Goal: Check status: Check status

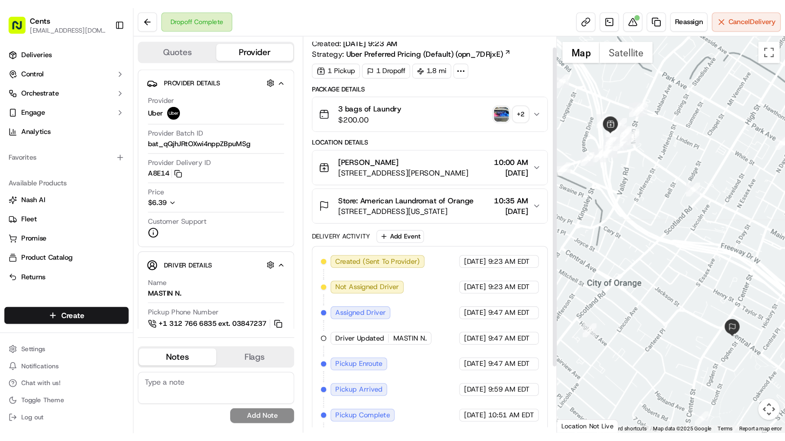
scroll to position [12, 0]
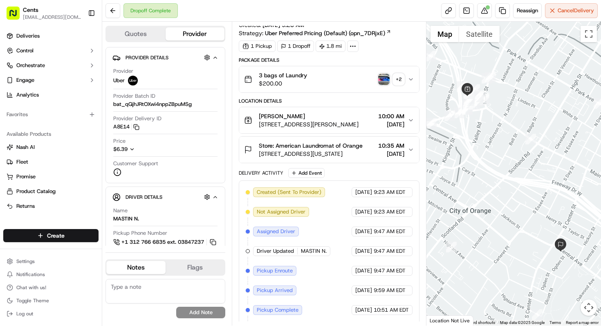
click at [398, 83] on div "+ 2" at bounding box center [398, 79] width 11 height 11
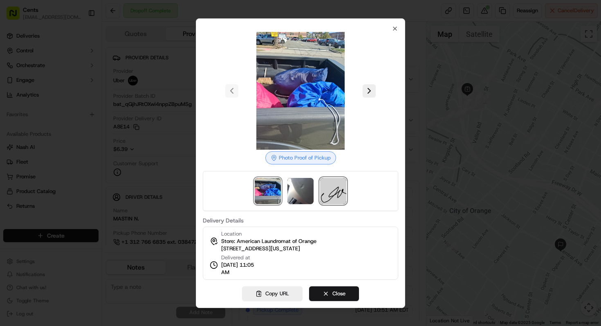
click at [330, 193] on img at bounding box center [333, 191] width 26 height 26
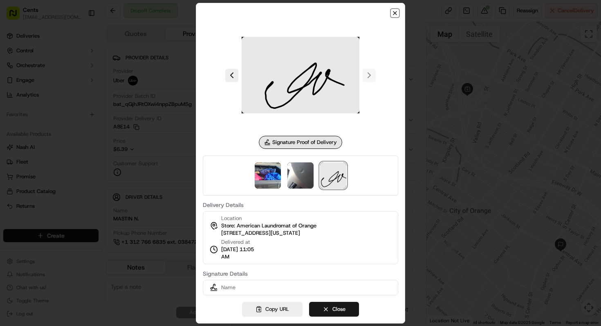
click at [393, 13] on icon "button" at bounding box center [394, 13] width 7 height 7
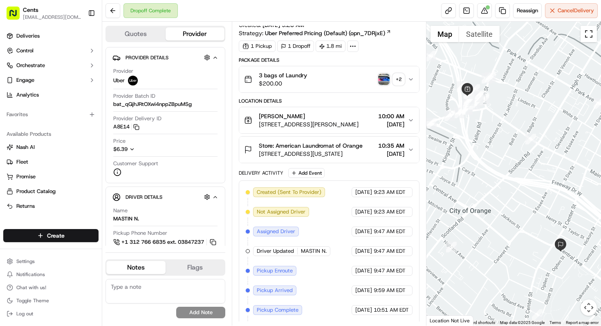
click at [588, 41] on button "Toggle fullscreen view" at bounding box center [588, 34] width 16 height 16
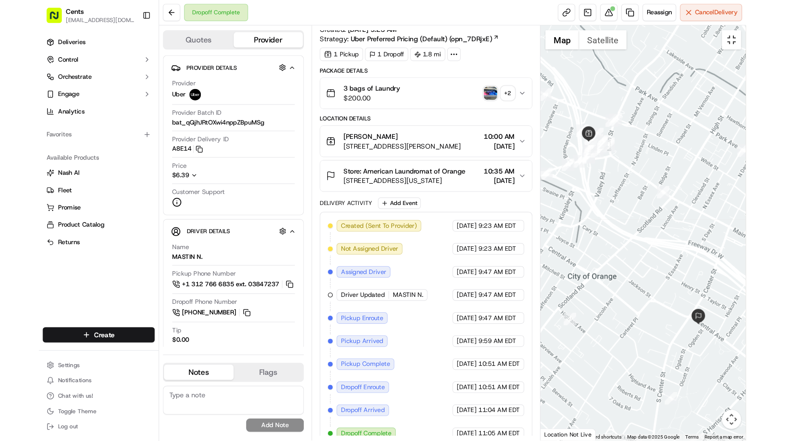
scroll to position [0, 0]
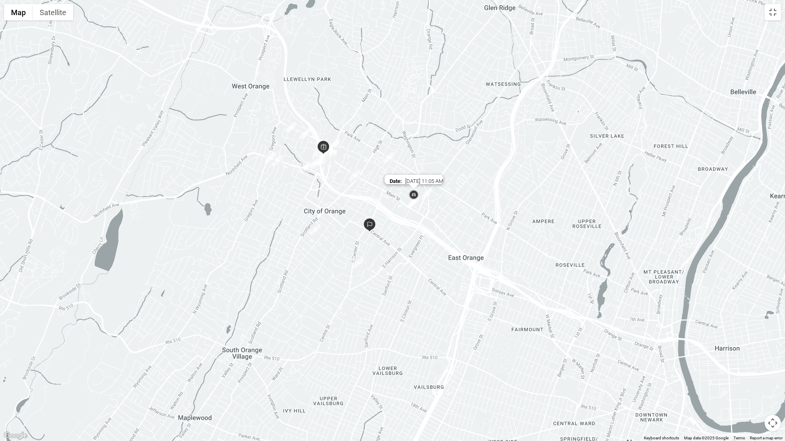
click at [413, 196] on img at bounding box center [413, 195] width 13 height 13
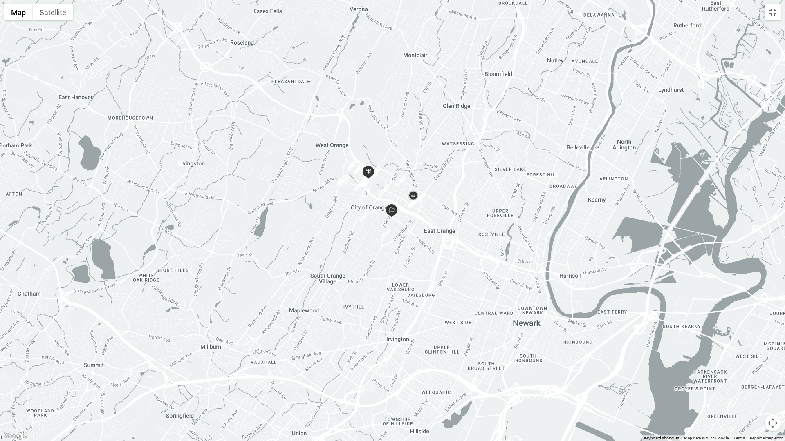
click at [600, 325] on button "Map camera controls" at bounding box center [772, 423] width 16 height 16
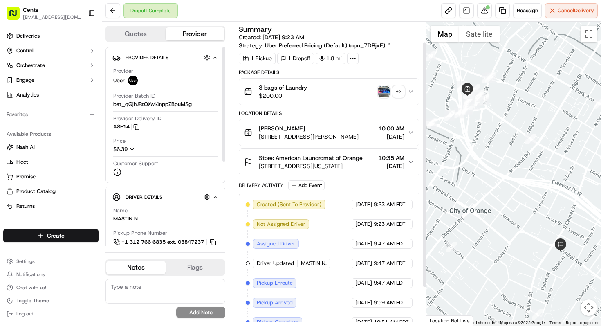
scroll to position [72, 0]
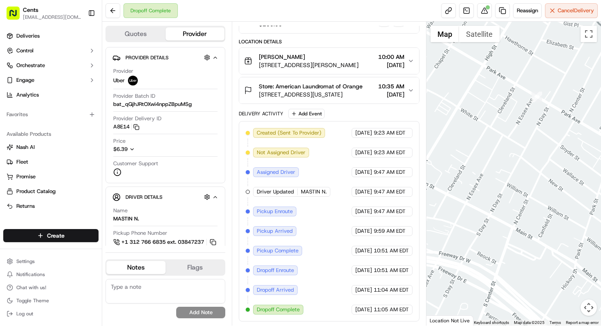
drag, startPoint x: 552, startPoint y: 163, endPoint x: 416, endPoint y: 260, distance: 167.0
click at [416, 260] on div "Quotes Provider Provider Details Hidden ( 3 ) Provider Uber Provider Batch ID b…" at bounding box center [351, 174] width 498 height 304
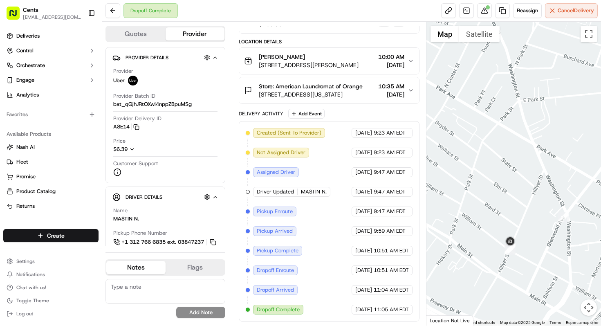
drag, startPoint x: 514, startPoint y: 253, endPoint x: 389, endPoint y: 229, distance: 128.1
click at [389, 229] on div "Quotes Provider Provider Details Hidden ( 3 ) Provider Uber Provider Batch ID b…" at bounding box center [351, 174] width 498 height 304
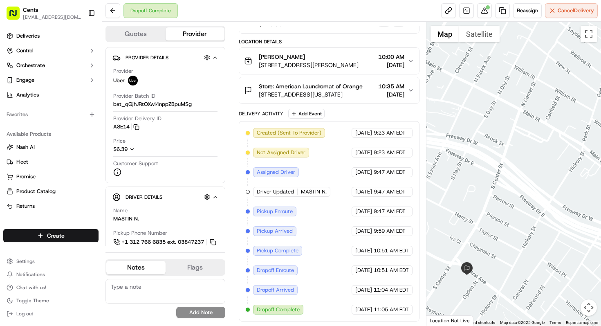
drag, startPoint x: 522, startPoint y: 257, endPoint x: 655, endPoint y: 163, distance: 162.4
click at [601, 163] on html "Cents [EMAIL_ADDRESS][DOMAIN_NAME] Toggle Sidebar Deliveries Control Orchestrat…" at bounding box center [300, 163] width 601 height 326
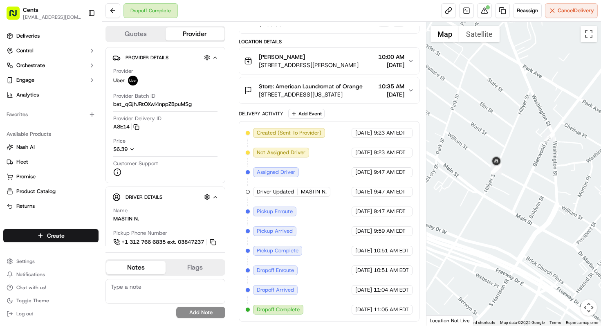
drag, startPoint x: 522, startPoint y: 220, endPoint x: 375, endPoint y: 233, distance: 147.7
click at [375, 233] on div "Quotes Provider Provider Details Hidden ( 3 ) Provider Uber Provider Batch ID b…" at bounding box center [351, 174] width 498 height 304
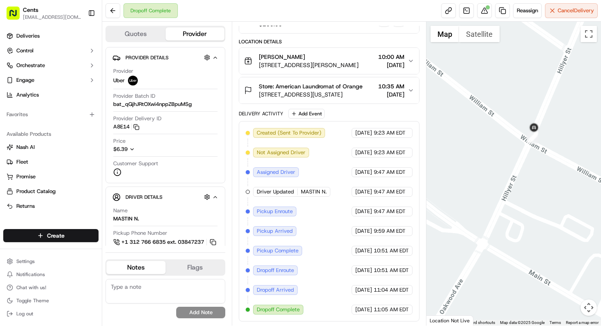
drag, startPoint x: 525, startPoint y: 137, endPoint x: 490, endPoint y: 214, distance: 84.6
click at [490, 214] on div at bounding box center [513, 174] width 174 height 304
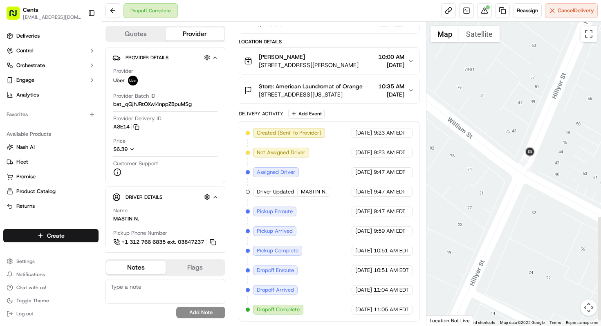
drag, startPoint x: 562, startPoint y: 151, endPoint x: 534, endPoint y: 211, distance: 66.4
click at [534, 211] on div at bounding box center [513, 174] width 174 height 304
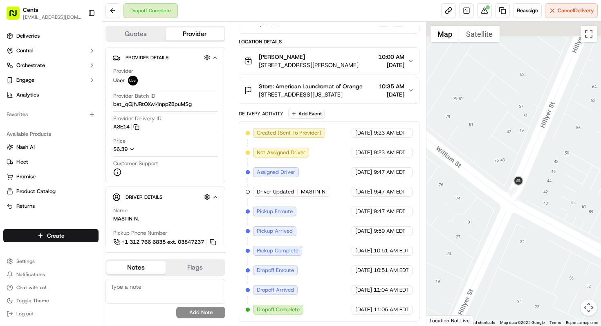
drag, startPoint x: 552, startPoint y: 149, endPoint x: 538, endPoint y: 193, distance: 46.4
click at [538, 193] on div at bounding box center [513, 174] width 174 height 304
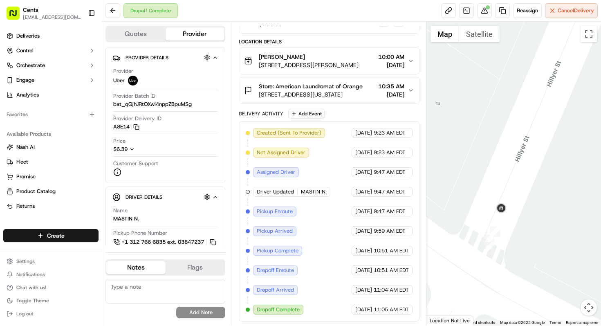
drag, startPoint x: 493, startPoint y: 237, endPoint x: 543, endPoint y: 216, distance: 54.4
click at [543, 216] on div at bounding box center [513, 174] width 174 height 304
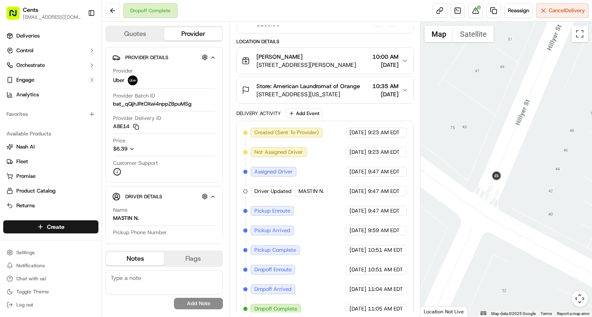
scroll to position [80, 0]
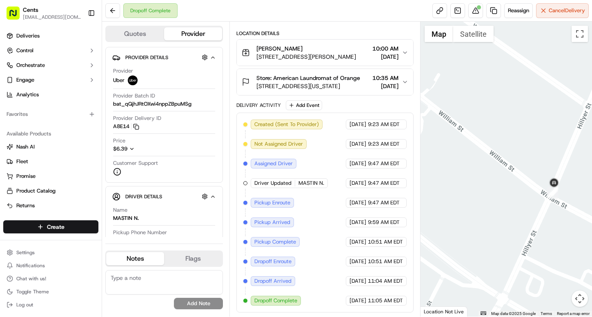
drag, startPoint x: 450, startPoint y: 227, endPoint x: 528, endPoint y: 206, distance: 80.9
click at [528, 206] on div at bounding box center [507, 169] width 172 height 295
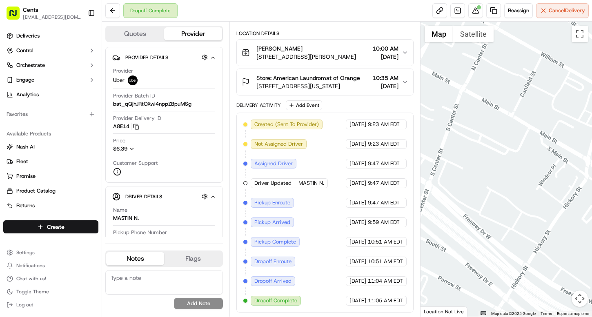
drag, startPoint x: 459, startPoint y: 180, endPoint x: 655, endPoint y: 155, distance: 197.4
click at [592, 155] on html "Cents [EMAIL_ADDRESS][DOMAIN_NAME] Toggle Sidebar Deliveries Control Orchestrat…" at bounding box center [296, 158] width 592 height 317
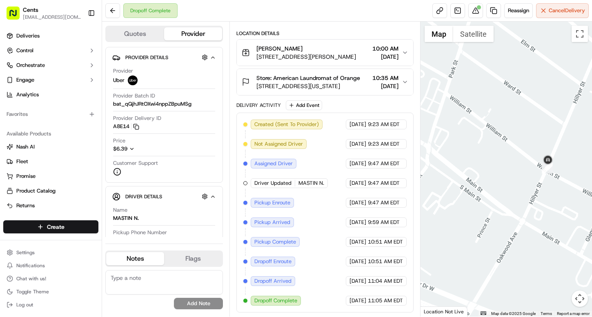
drag, startPoint x: 532, startPoint y: 182, endPoint x: 373, endPoint y: 169, distance: 159.9
click at [373, 169] on div "Quotes Provider Provider Details Hidden ( 3 ) Provider Uber Provider Batch ID b…" at bounding box center [347, 169] width 490 height 295
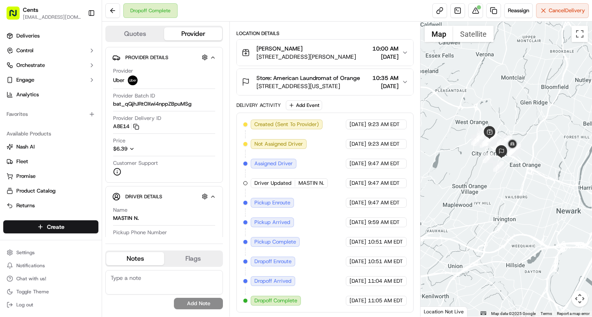
drag, startPoint x: 447, startPoint y: 179, endPoint x: 516, endPoint y: 187, distance: 69.9
click at [516, 187] on div at bounding box center [507, 169] width 172 height 295
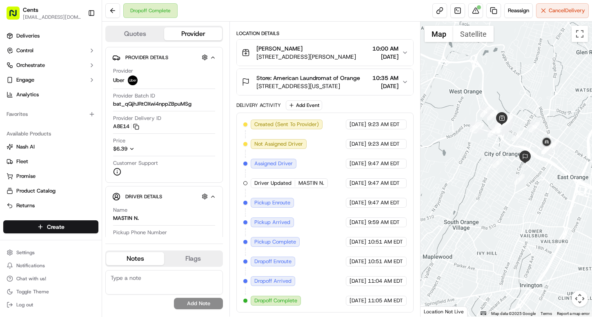
drag, startPoint x: 481, startPoint y: 148, endPoint x: 474, endPoint y: 188, distance: 40.9
click at [474, 188] on div at bounding box center [507, 169] width 172 height 295
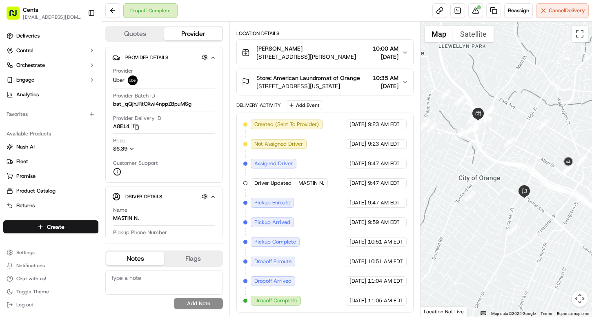
drag, startPoint x: 467, startPoint y: 129, endPoint x: 405, endPoint y: 185, distance: 83.9
click at [405, 185] on div "Quotes Provider Provider Details Hidden ( 3 ) Provider Uber Provider Batch ID b…" at bounding box center [347, 169] width 490 height 295
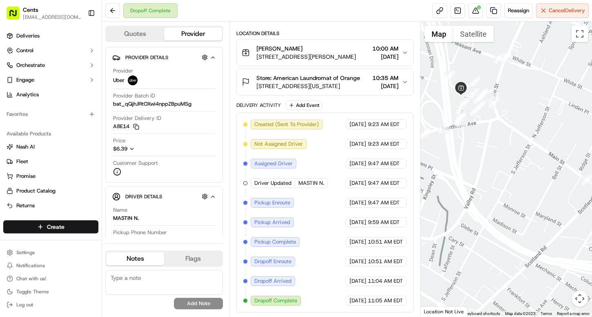
drag, startPoint x: 447, startPoint y: 119, endPoint x: 469, endPoint y: 201, distance: 84.8
click at [469, 201] on div at bounding box center [507, 169] width 172 height 295
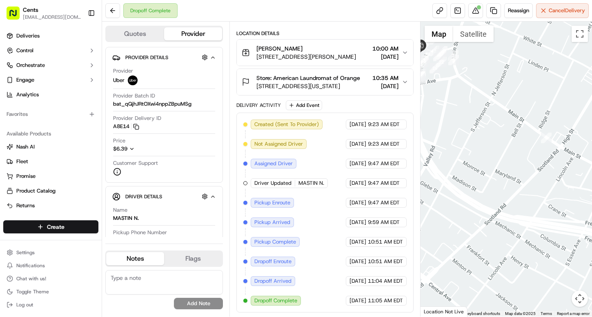
drag, startPoint x: 494, startPoint y: 218, endPoint x: 452, endPoint y: 172, distance: 62.5
click at [452, 172] on div at bounding box center [507, 169] width 172 height 295
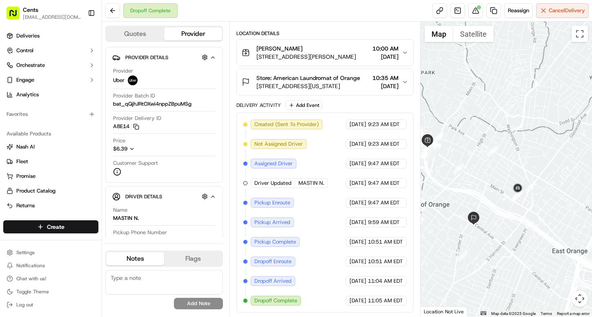
drag, startPoint x: 554, startPoint y: 193, endPoint x: 490, endPoint y: 191, distance: 64.2
click at [490, 191] on div at bounding box center [507, 169] width 172 height 295
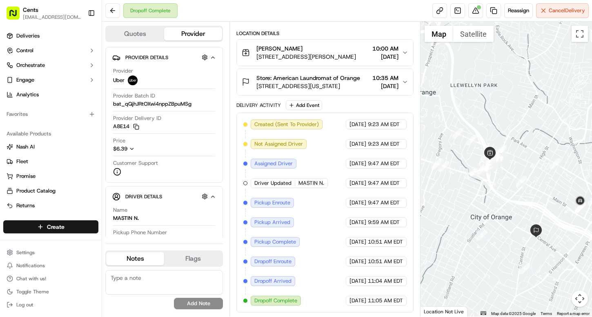
drag, startPoint x: 471, startPoint y: 192, endPoint x: 535, endPoint y: 205, distance: 65.0
click at [535, 205] on div at bounding box center [507, 169] width 172 height 295
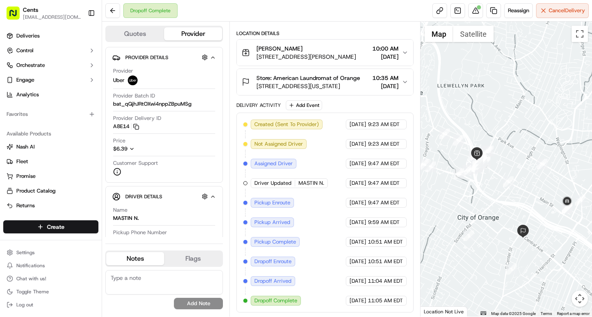
drag, startPoint x: 535, startPoint y: 205, endPoint x: 520, endPoint y: 206, distance: 14.7
click at [520, 206] on div at bounding box center [507, 169] width 172 height 295
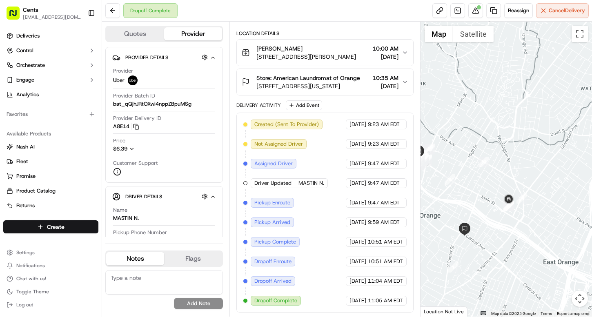
drag, startPoint x: 548, startPoint y: 215, endPoint x: 490, endPoint y: 213, distance: 58.9
click at [490, 213] on div at bounding box center [507, 169] width 172 height 295
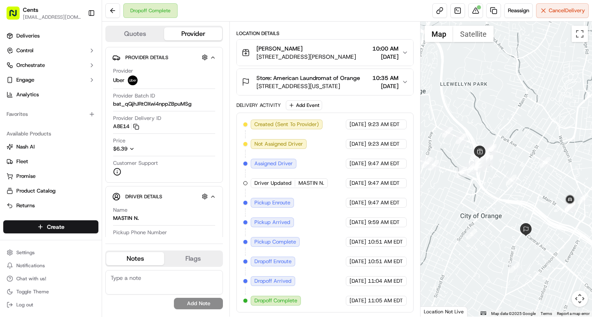
drag, startPoint x: 473, startPoint y: 206, endPoint x: 536, endPoint y: 206, distance: 62.9
click at [536, 206] on div at bounding box center [507, 169] width 172 height 295
click at [530, 206] on div at bounding box center [507, 169] width 172 height 295
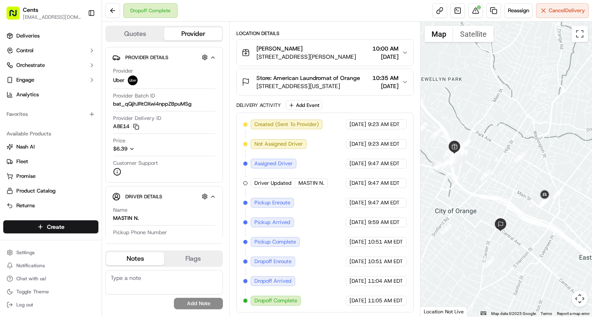
drag, startPoint x: 544, startPoint y: 197, endPoint x: 503, endPoint y: 197, distance: 41.3
click at [503, 197] on div at bounding box center [507, 169] width 172 height 295
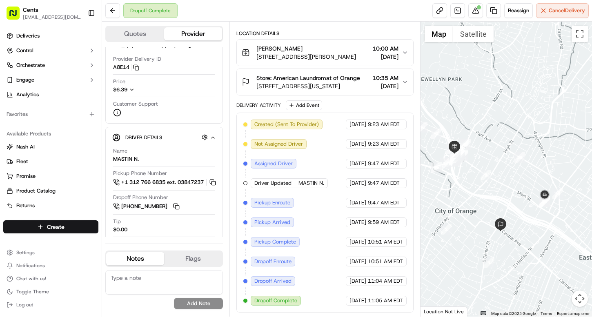
scroll to position [62, 0]
